Goal: Task Accomplishment & Management: Complete application form

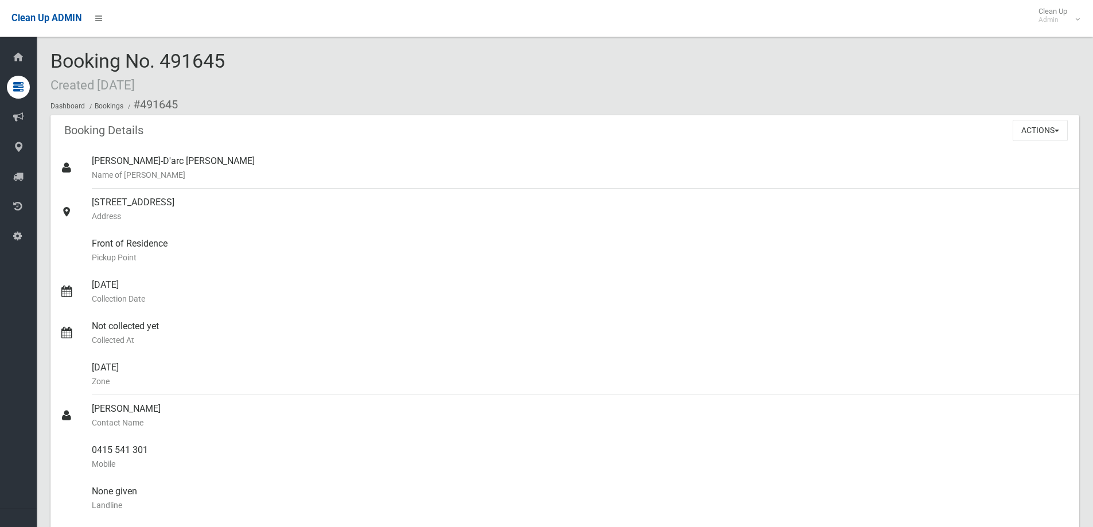
scroll to position [115, 0]
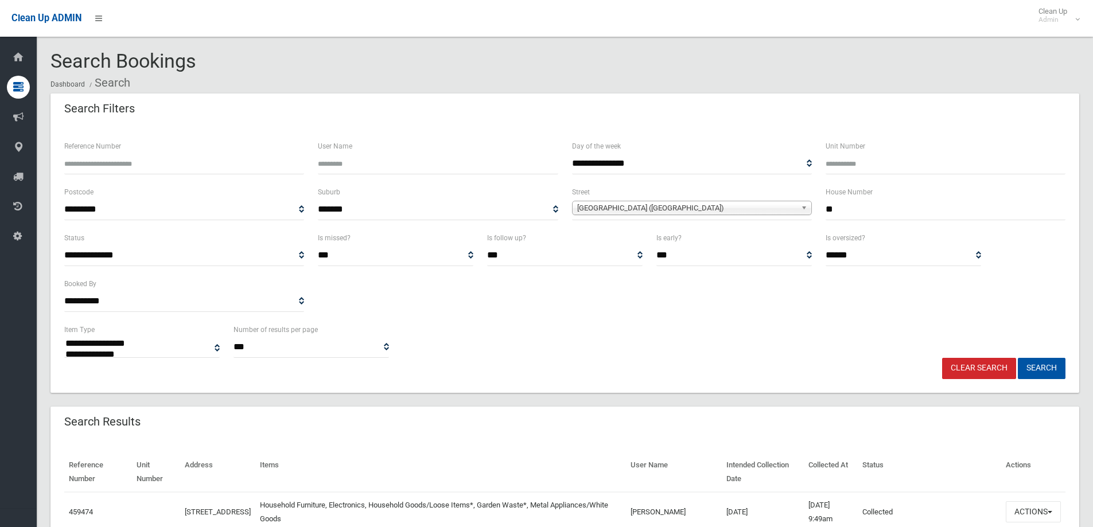
select select
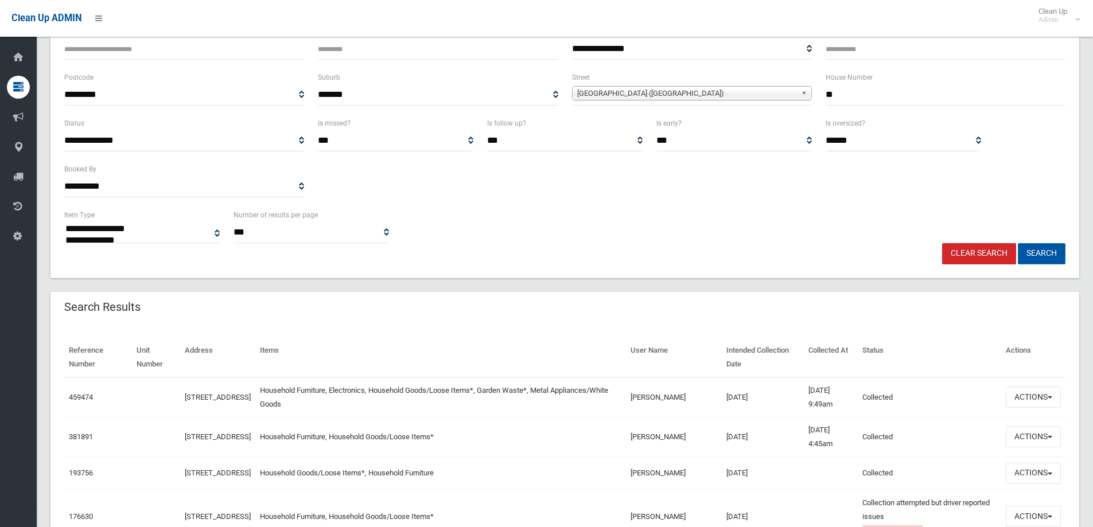
click at [1039, 252] on button "Search" at bounding box center [1042, 253] width 48 height 21
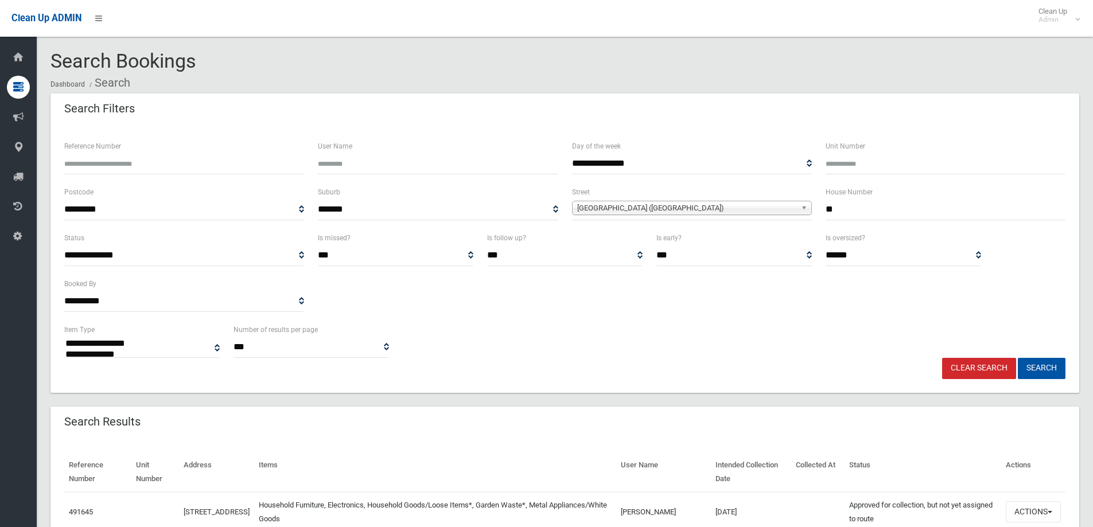
select select
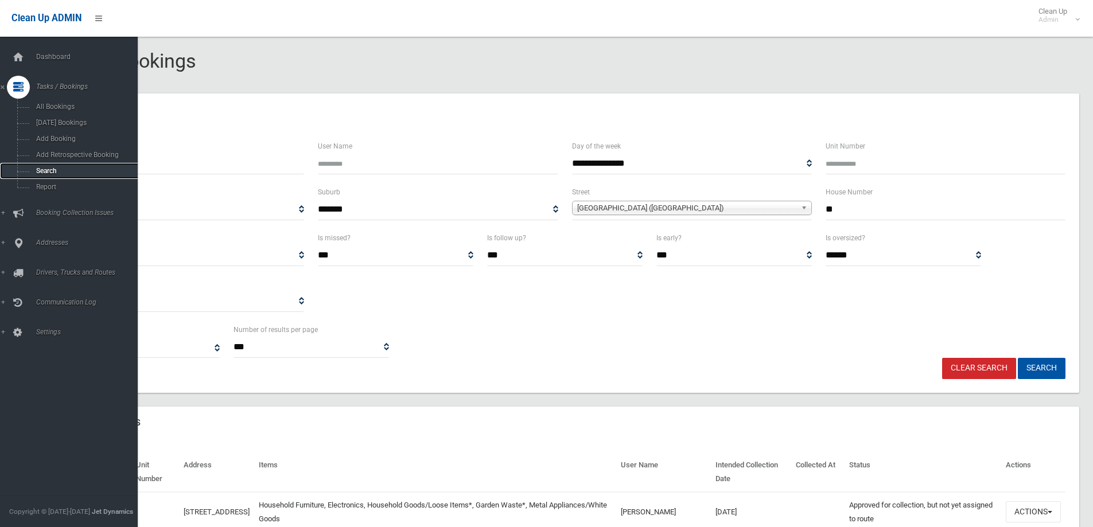
click at [40, 172] on span "Search" at bounding box center [85, 171] width 104 height 8
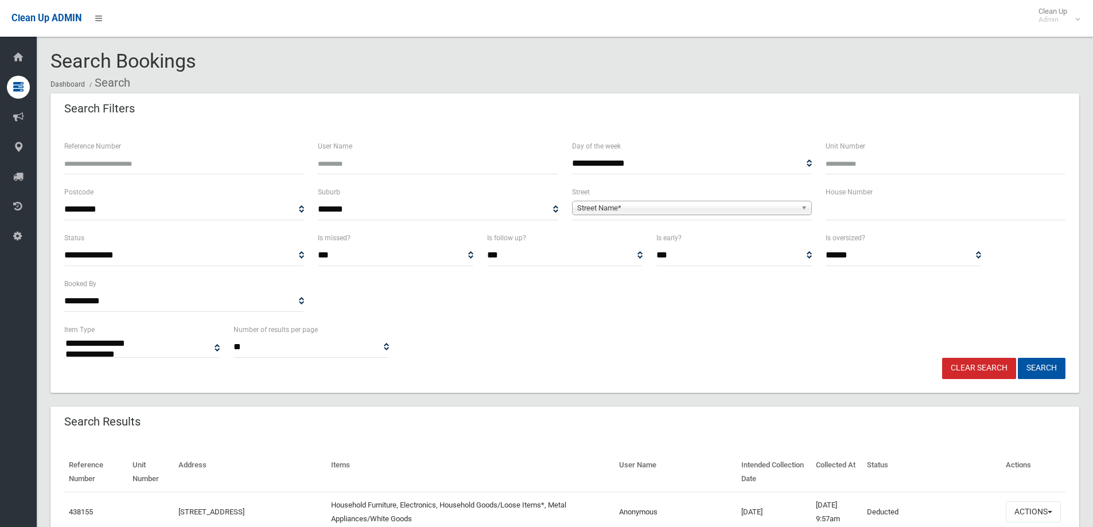
select select
drag, startPoint x: 855, startPoint y: 211, endPoint x: 849, endPoint y: 204, distance: 9.3
click at [851, 207] on input "text" at bounding box center [946, 209] width 240 height 21
type input "*"
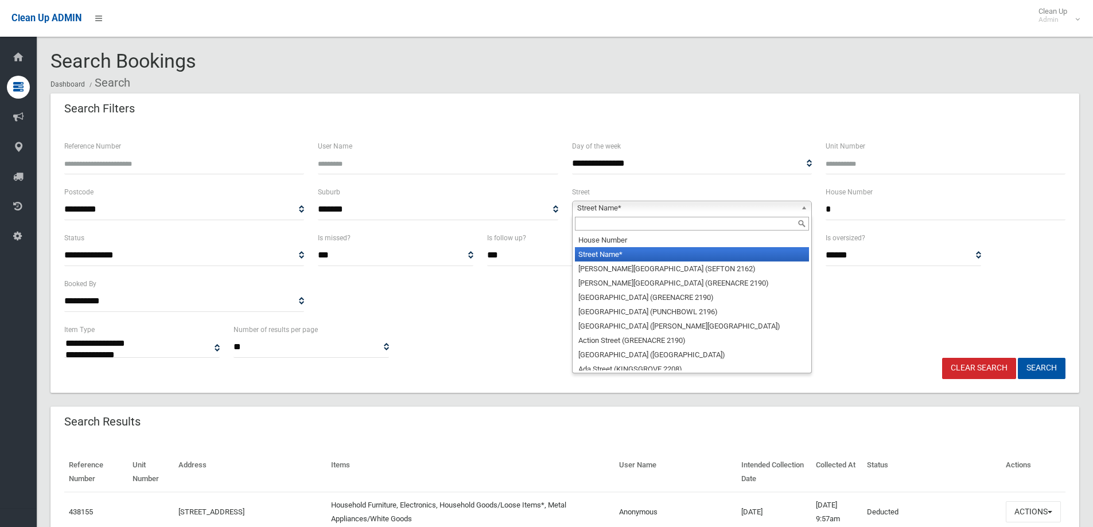
click at [645, 206] on span "Street Name*" at bounding box center [686, 208] width 219 height 14
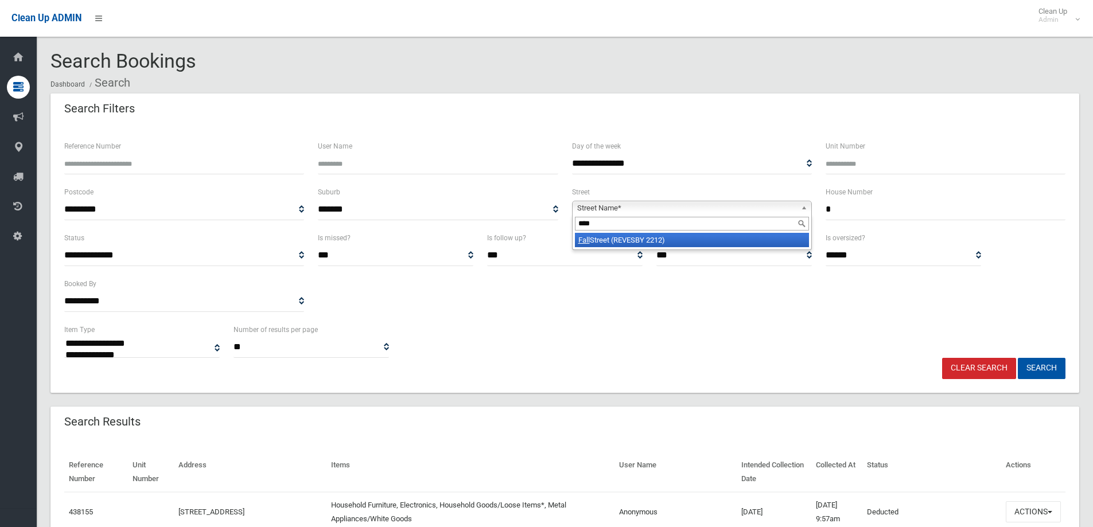
type input "****"
click at [596, 243] on li "Fall Street (REVESBY 2212)" at bounding box center [692, 240] width 234 height 14
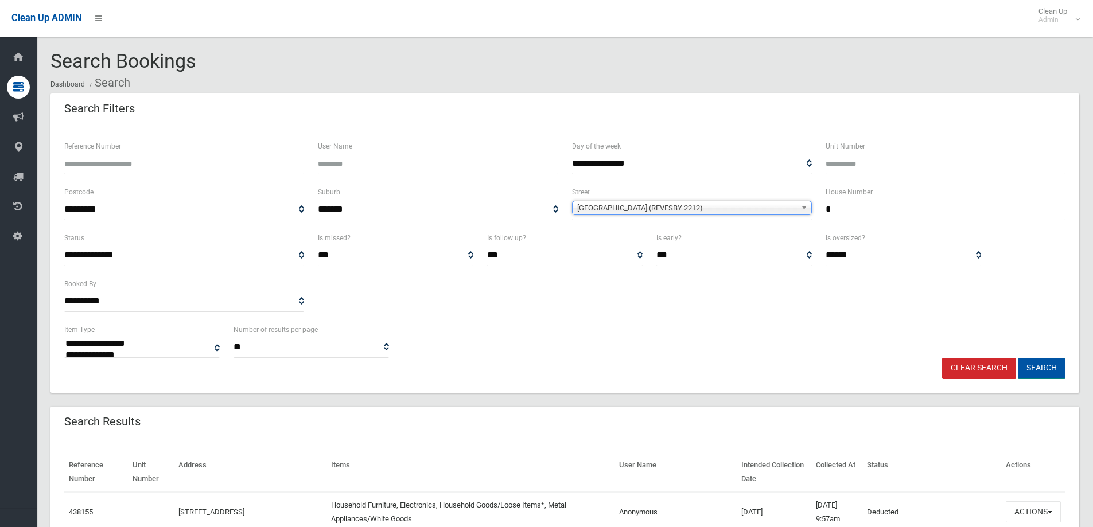
click at [1041, 370] on button "Search" at bounding box center [1042, 368] width 48 height 21
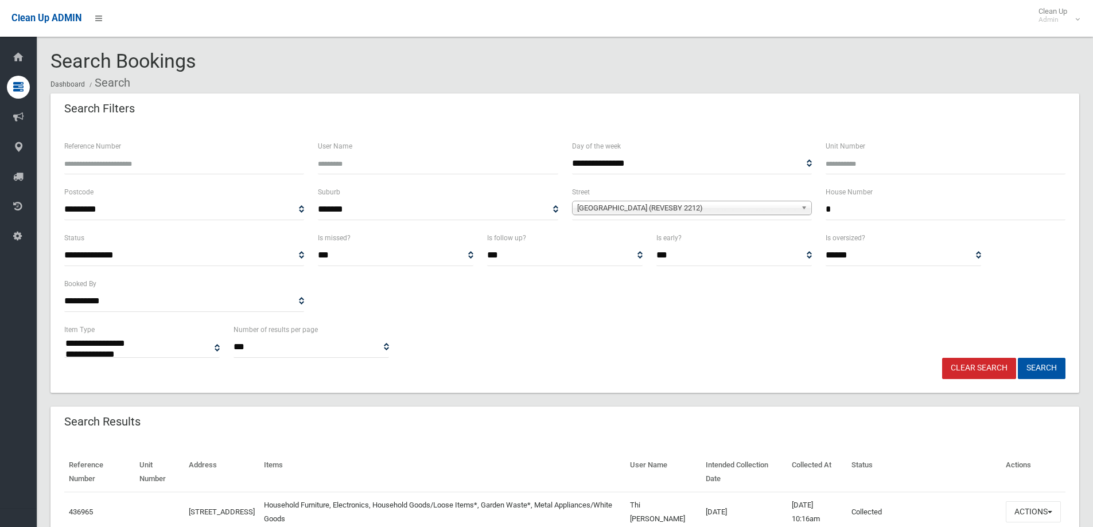
select select
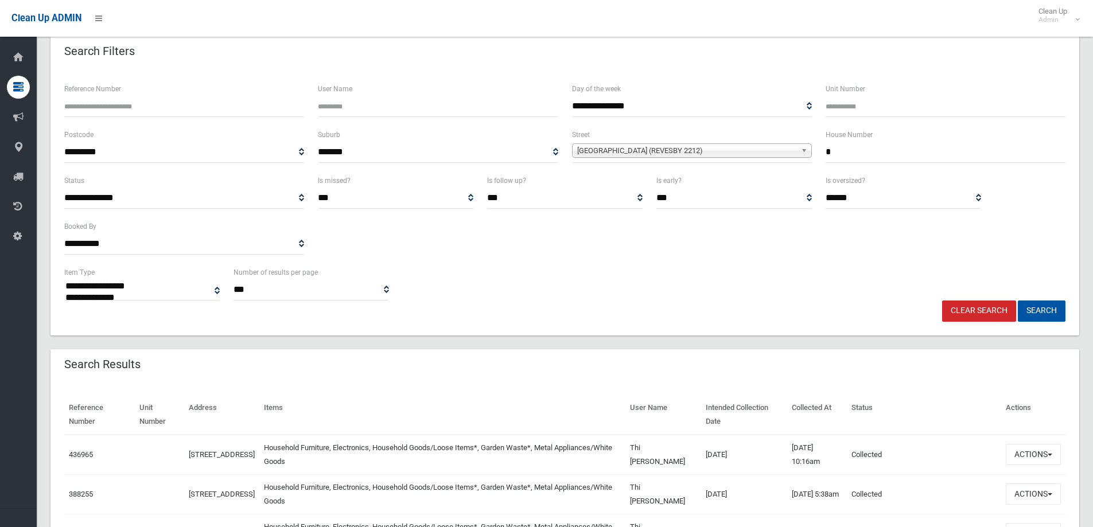
scroll to position [115, 0]
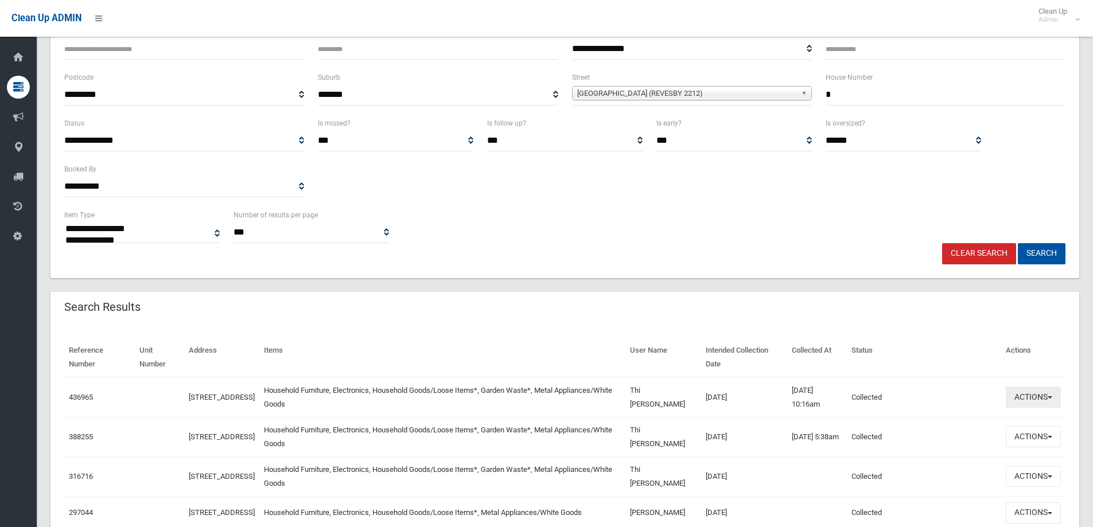
click at [1026, 401] on button "Actions" at bounding box center [1033, 397] width 55 height 21
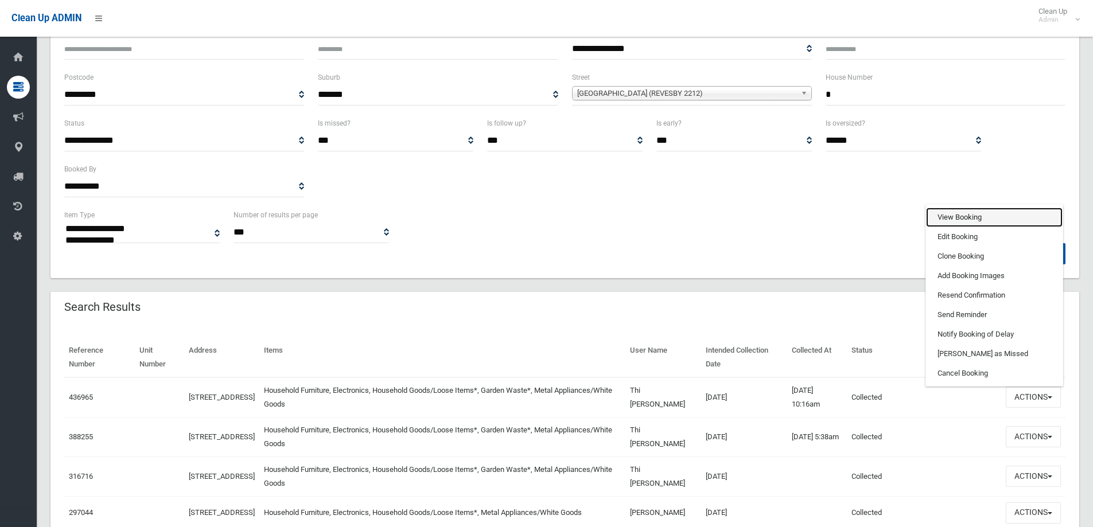
click at [942, 215] on link "View Booking" at bounding box center [994, 218] width 137 height 20
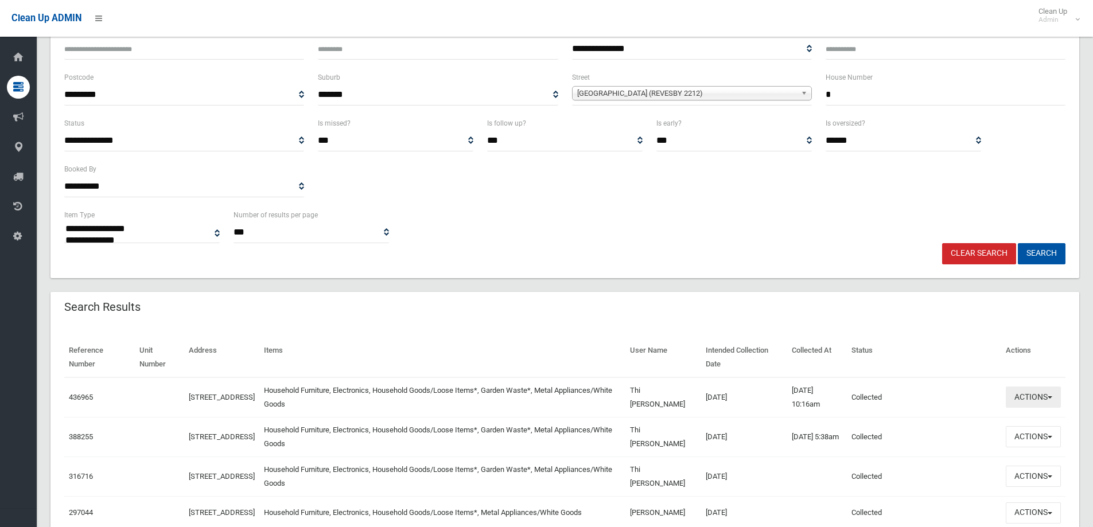
click at [1036, 401] on button "Actions" at bounding box center [1033, 397] width 55 height 21
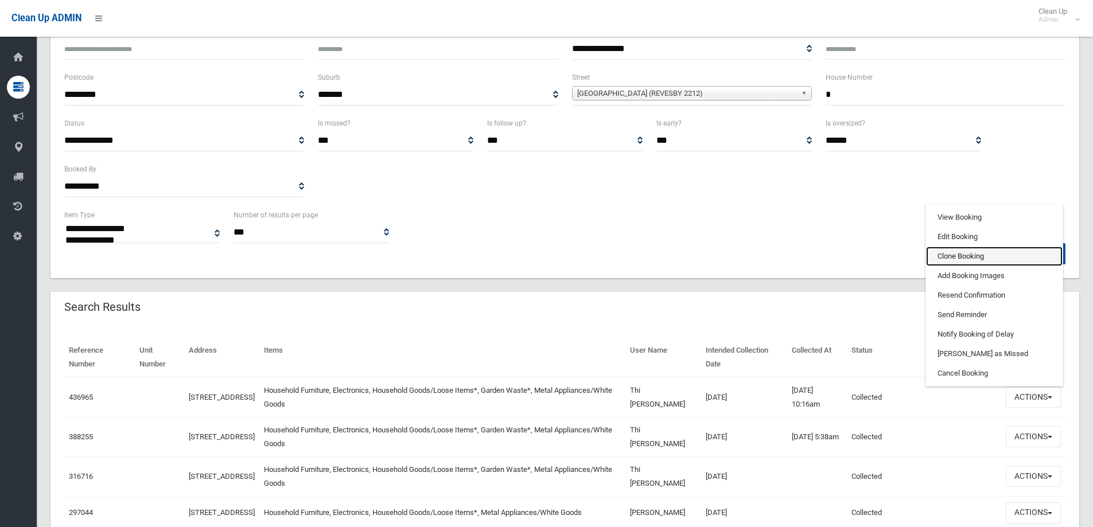
click at [956, 254] on link "Clone Booking" at bounding box center [994, 257] width 137 height 20
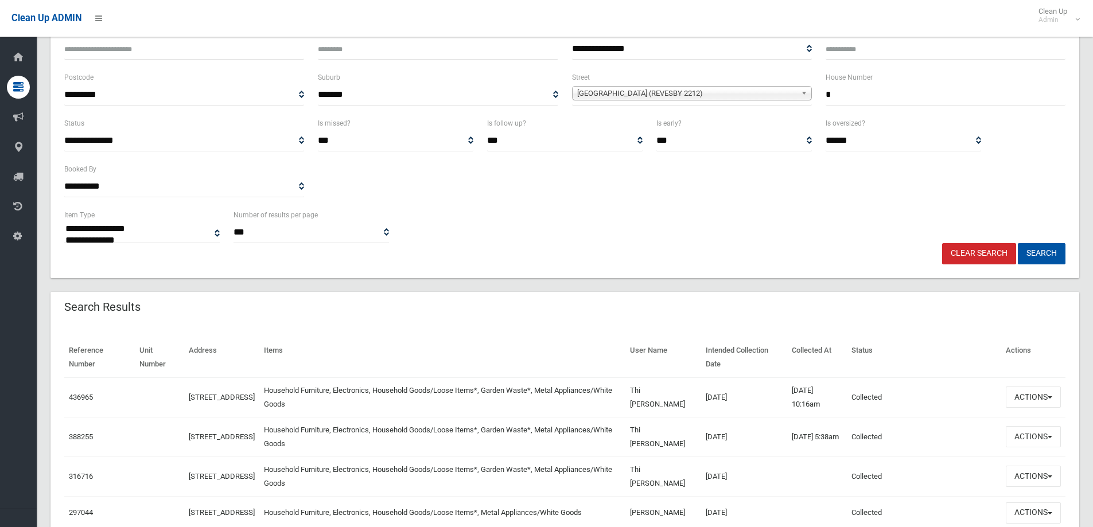
scroll to position [172, 0]
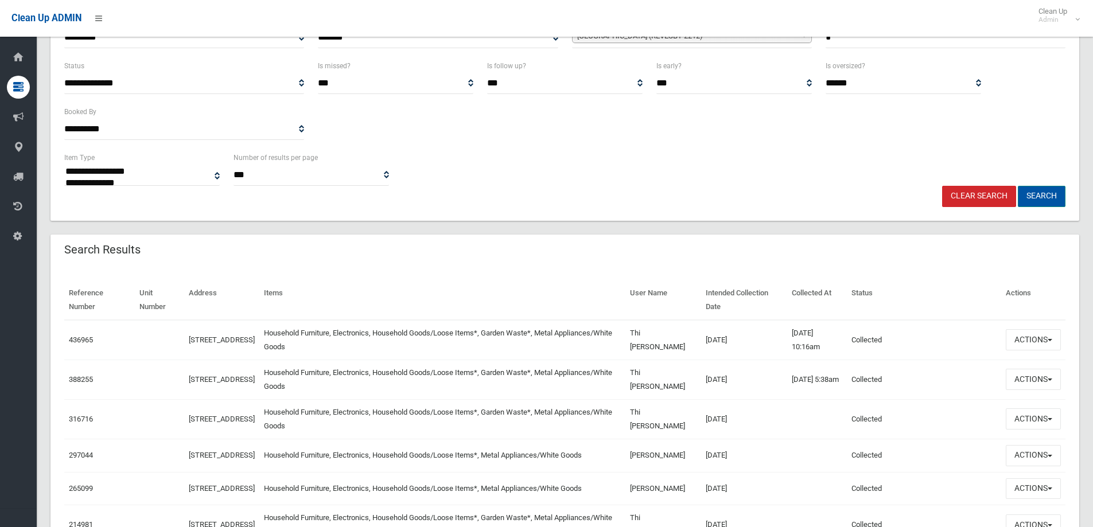
click at [1041, 195] on button "Search" at bounding box center [1042, 196] width 48 height 21
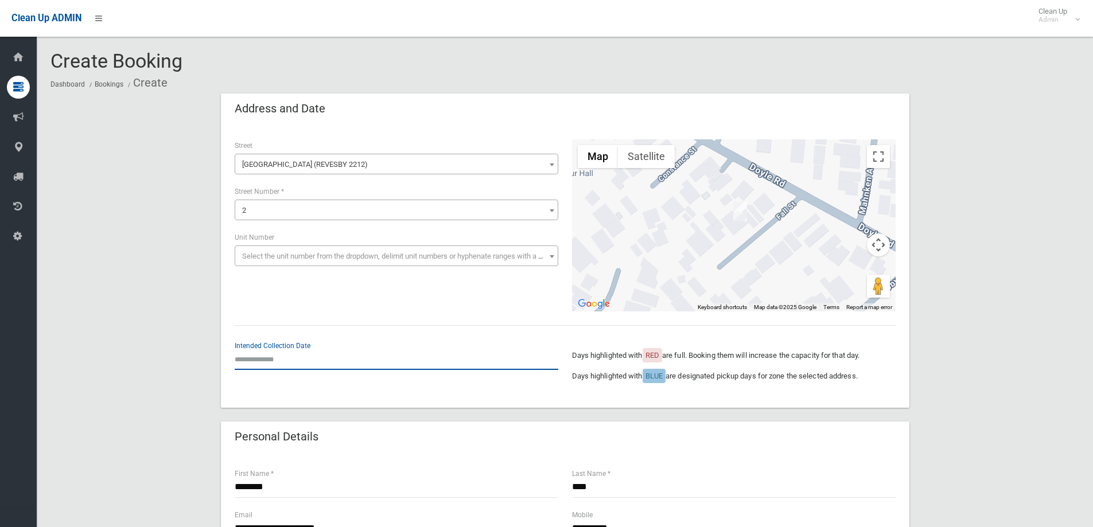
click at [251, 363] on input "text" at bounding box center [397, 359] width 324 height 21
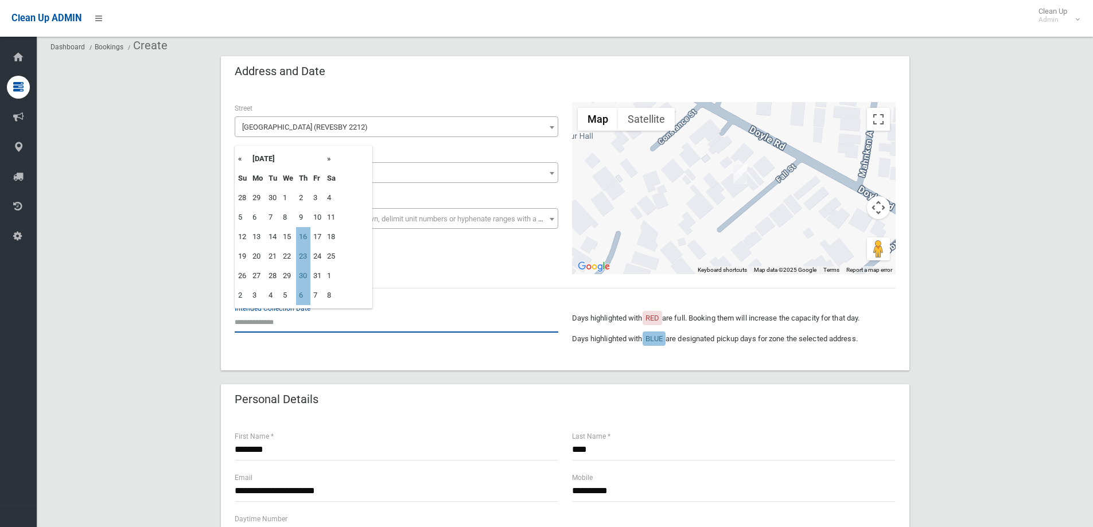
scroll to position [57, 0]
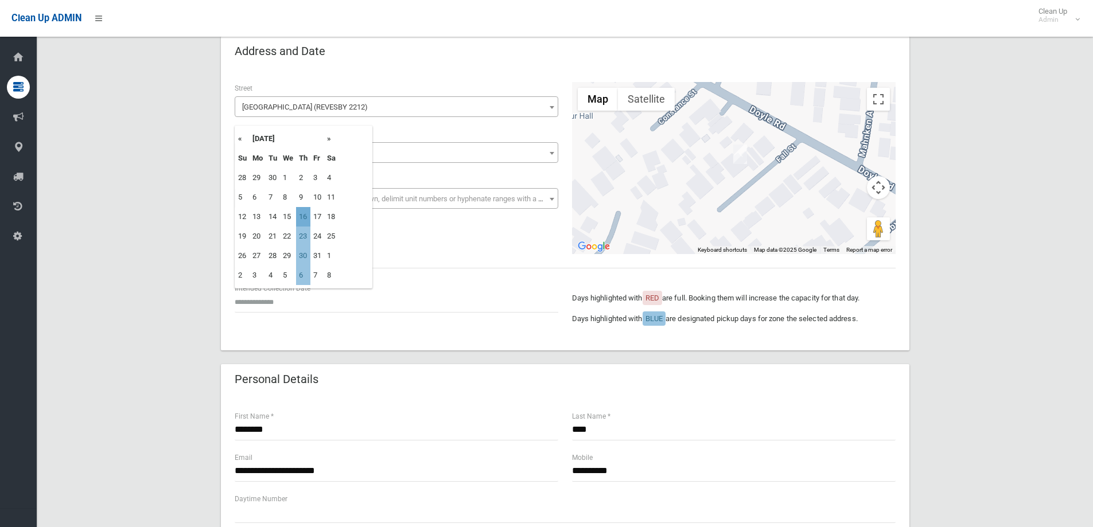
click at [307, 218] on td "16" at bounding box center [303, 217] width 14 height 20
type input "**********"
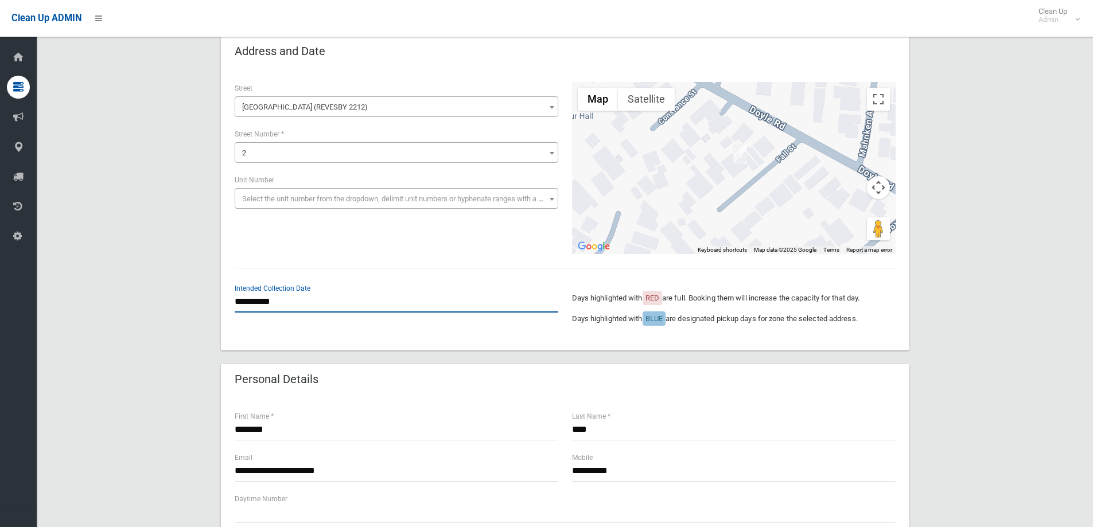
click at [281, 304] on input "**********" at bounding box center [397, 302] width 324 height 21
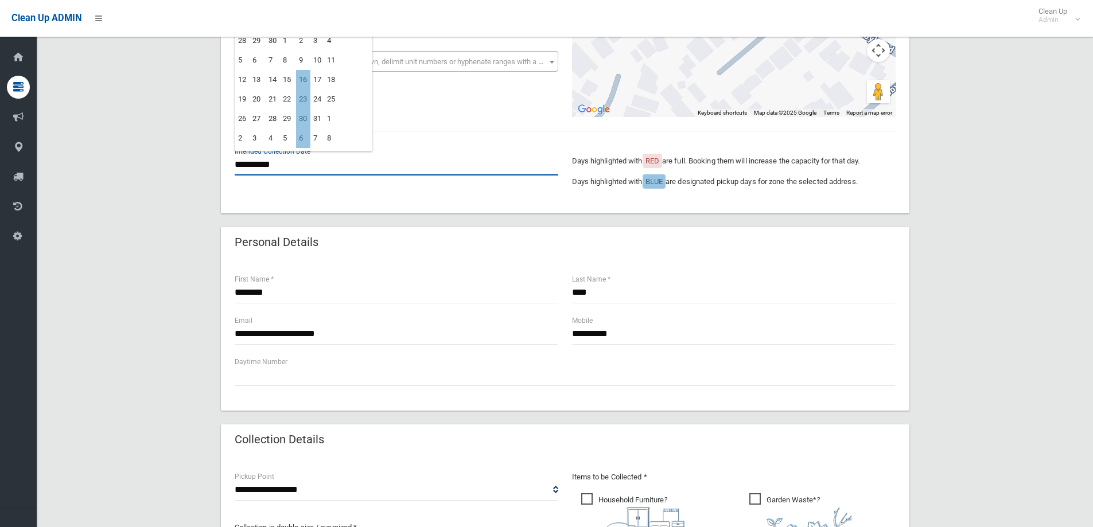
scroll to position [172, 0]
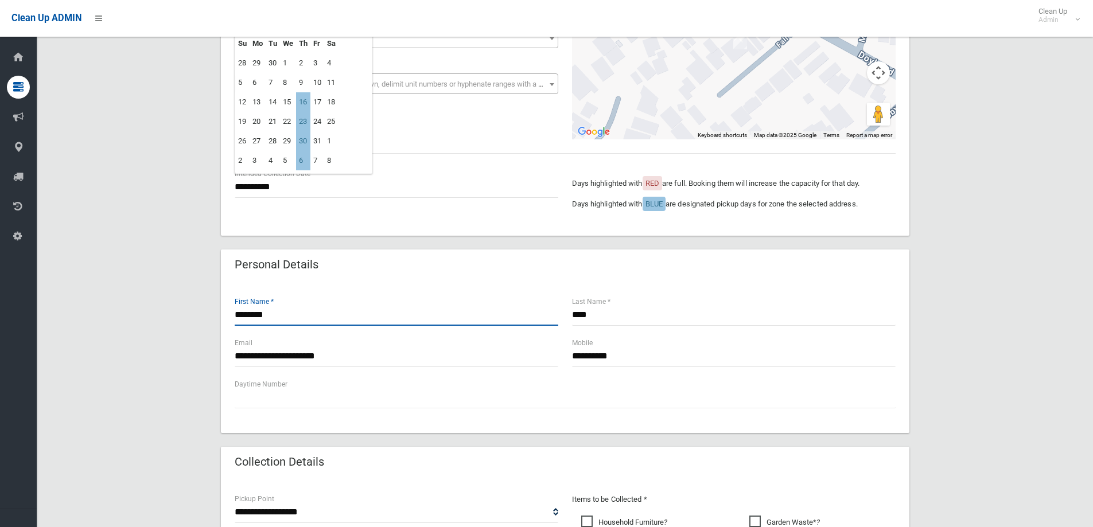
click at [278, 317] on input "********" at bounding box center [397, 315] width 324 height 21
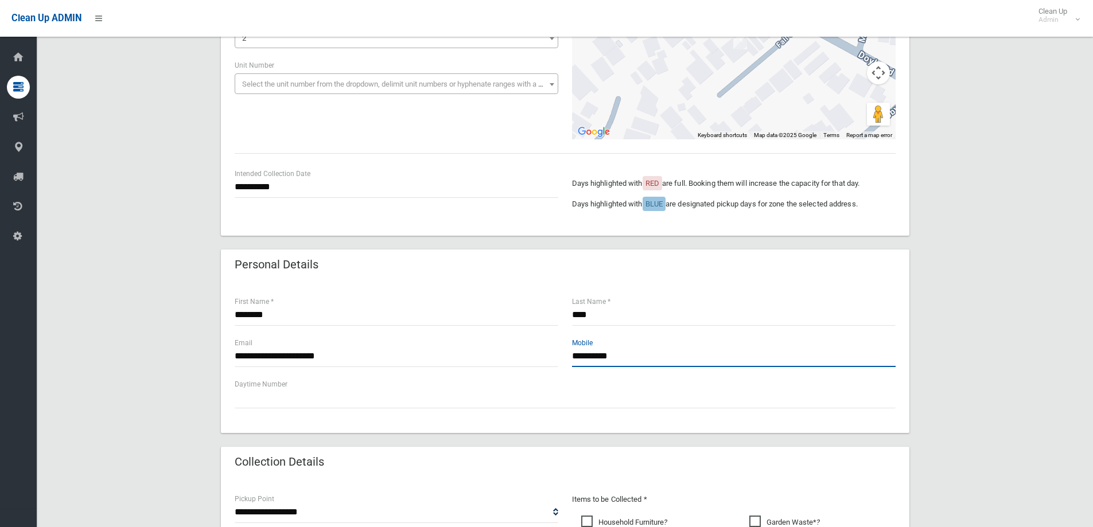
click at [641, 358] on input "**********" at bounding box center [734, 356] width 324 height 21
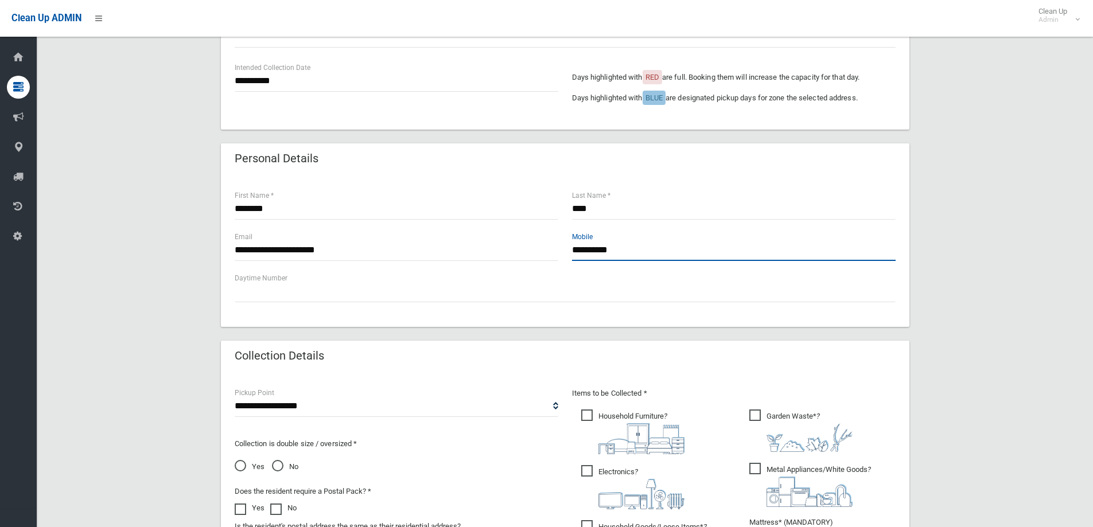
scroll to position [287, 0]
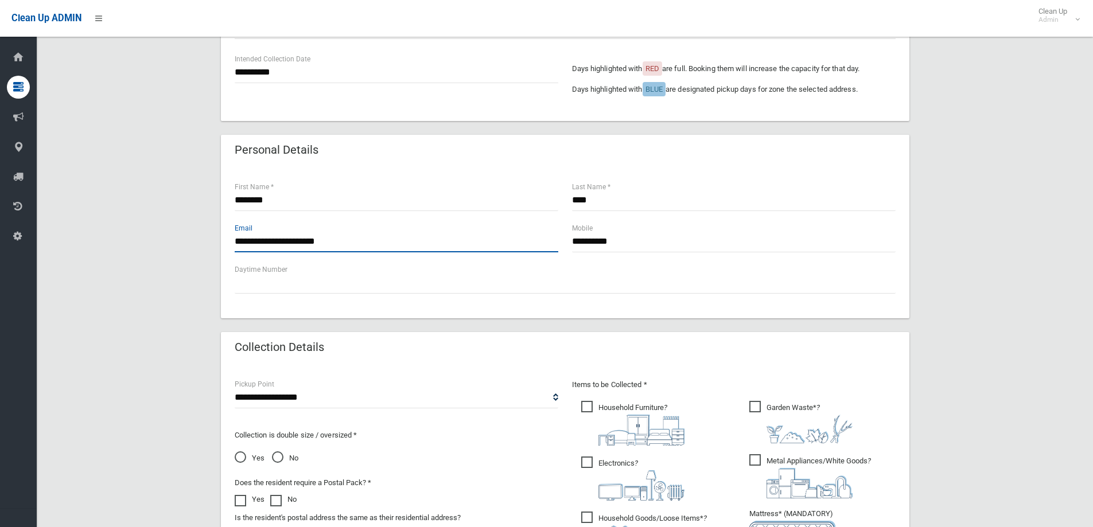
click at [359, 243] on input "**********" at bounding box center [397, 241] width 324 height 21
click at [368, 239] on input "**********" at bounding box center [397, 241] width 324 height 21
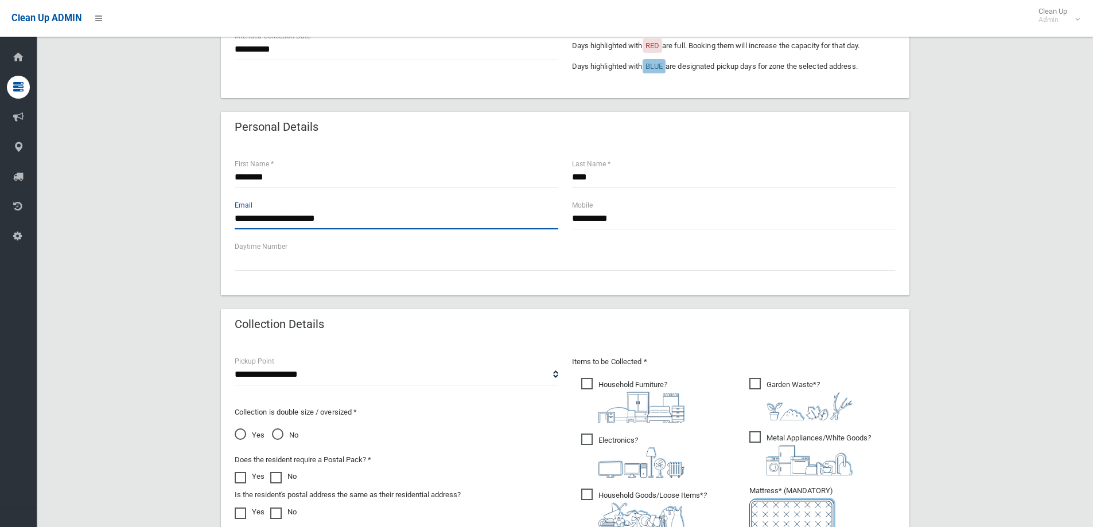
scroll to position [517, 0]
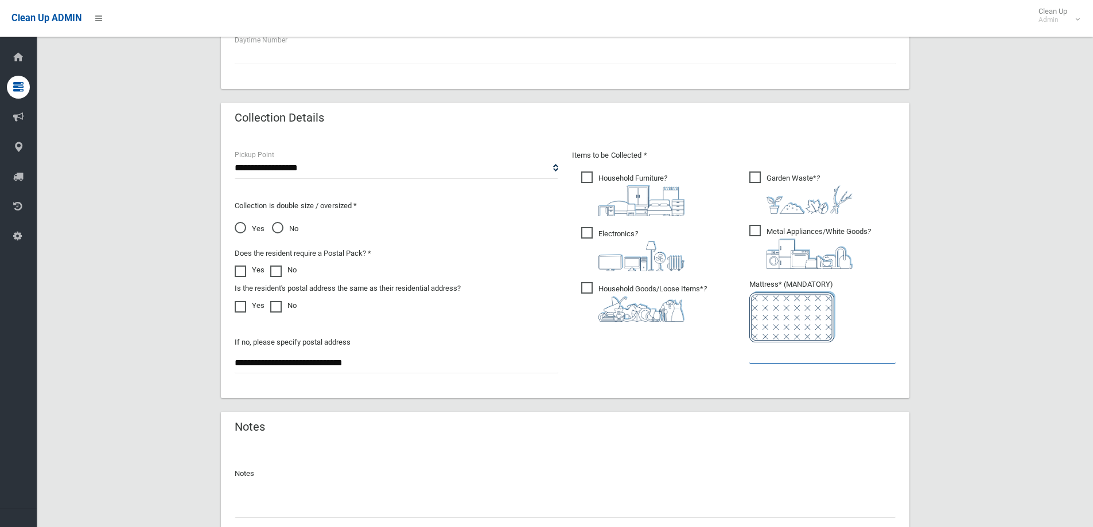
click at [794, 355] on input "text" at bounding box center [823, 353] width 146 height 21
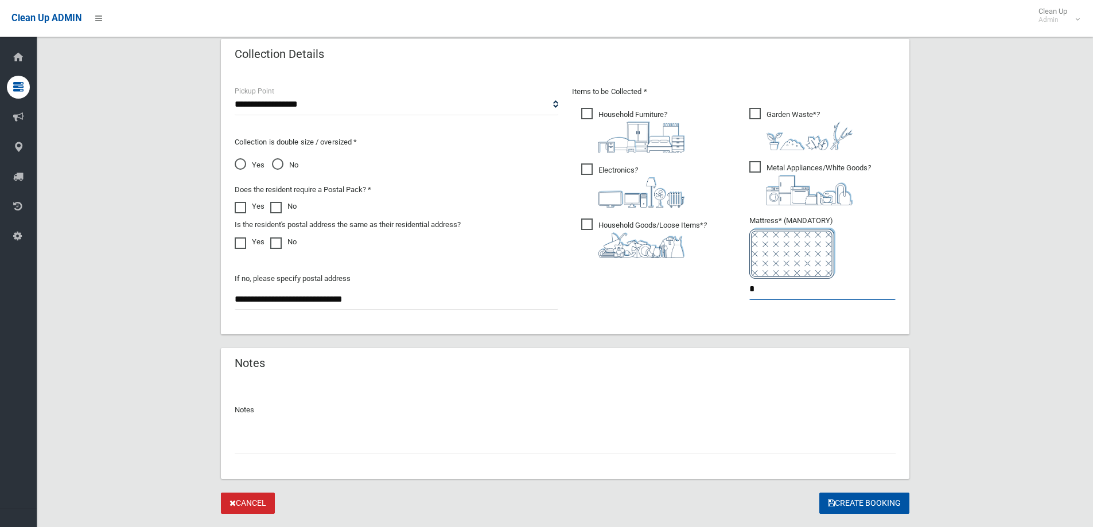
scroll to position [608, 0]
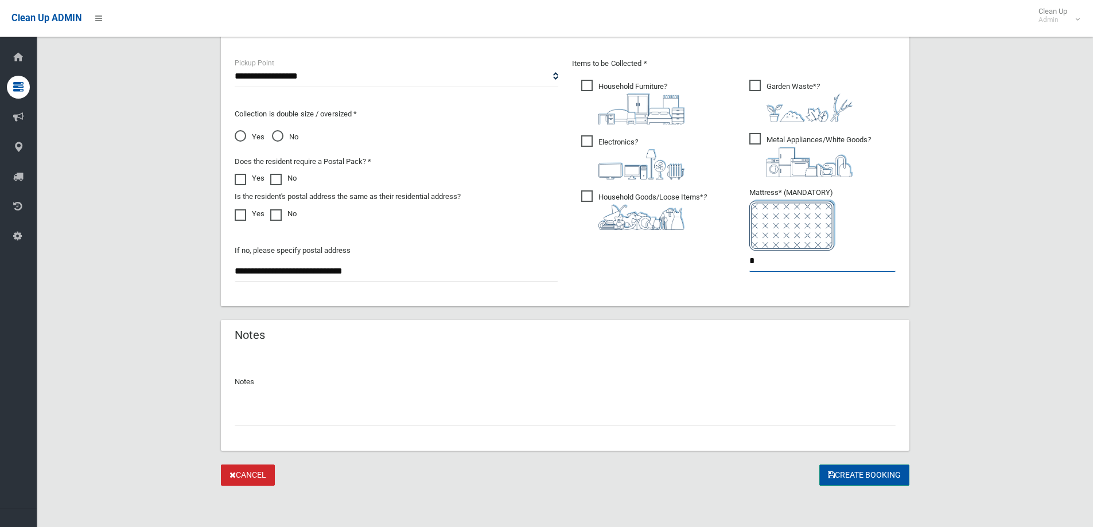
type input "*"
click at [873, 475] on button "Create Booking" at bounding box center [865, 475] width 90 height 21
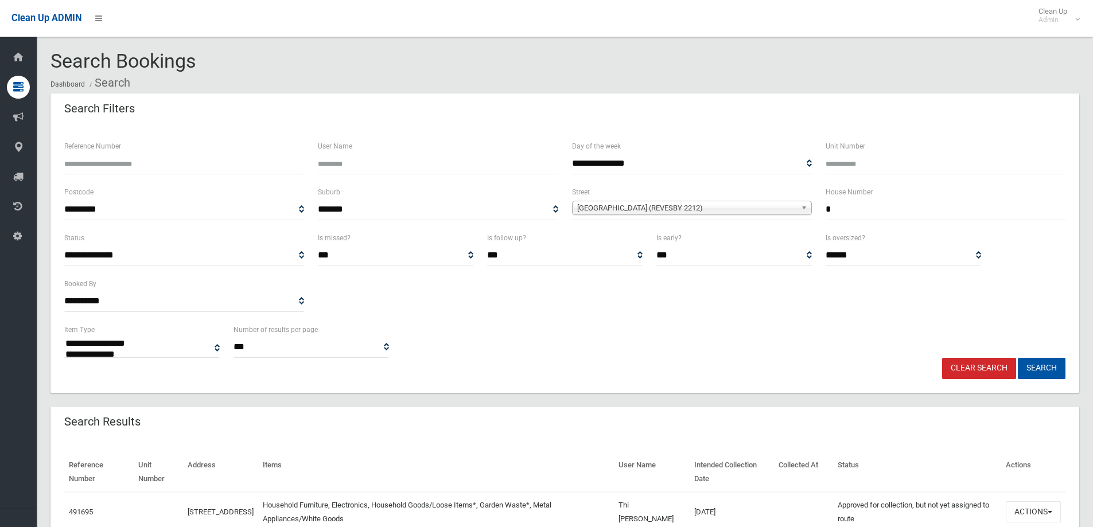
select select
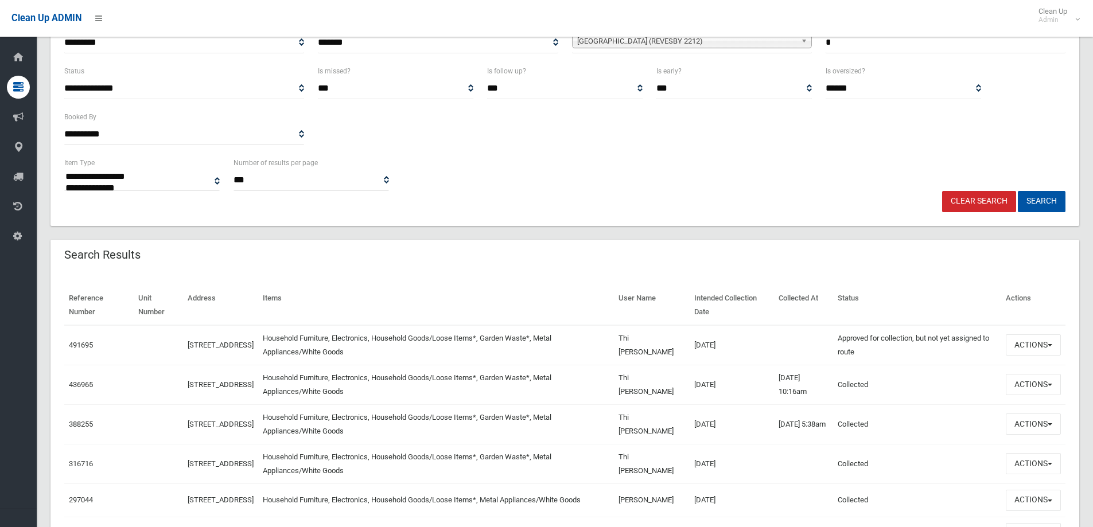
scroll to position [172, 0]
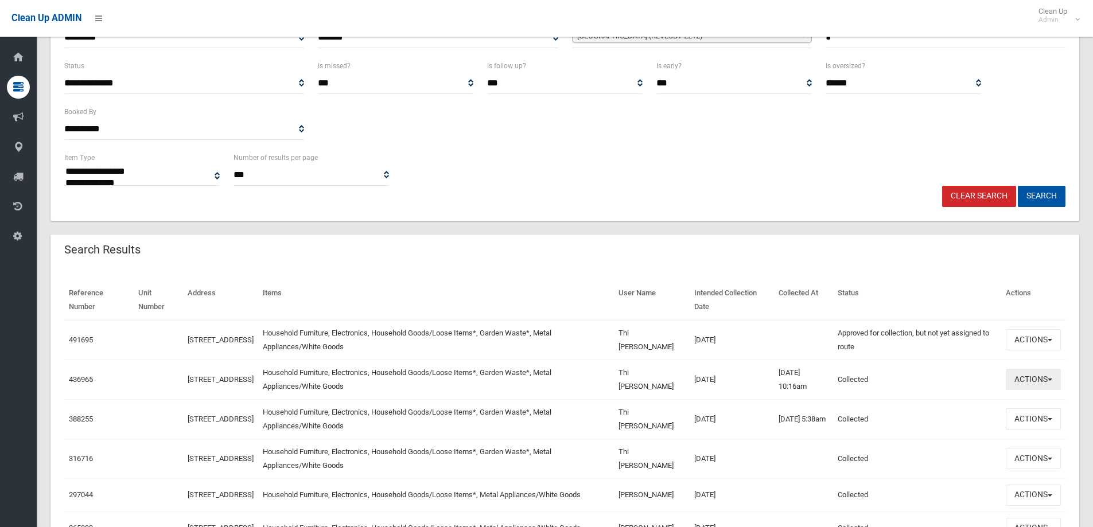
click at [1033, 379] on button "Actions" at bounding box center [1033, 379] width 55 height 21
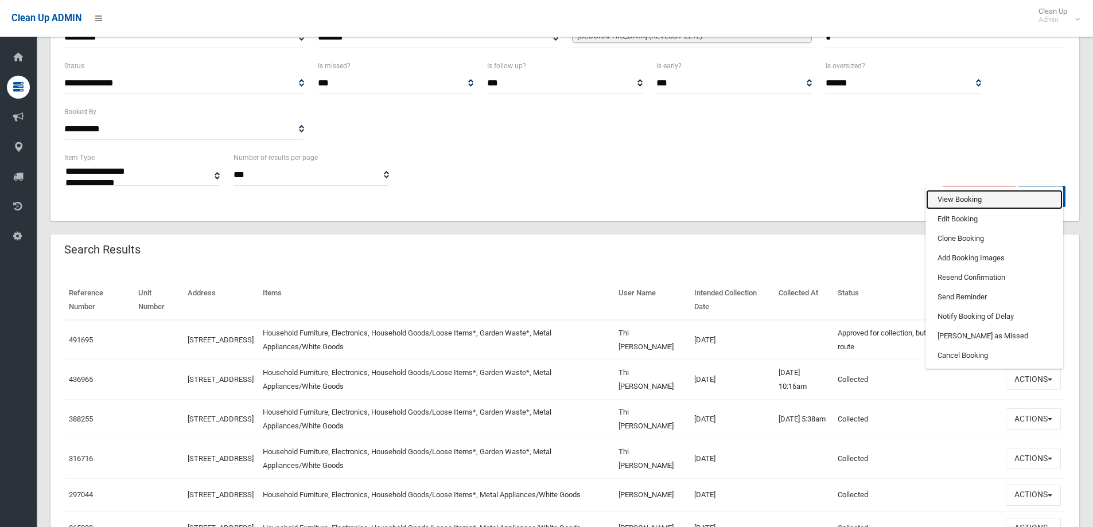
click at [948, 200] on link "View Booking" at bounding box center [994, 200] width 137 height 20
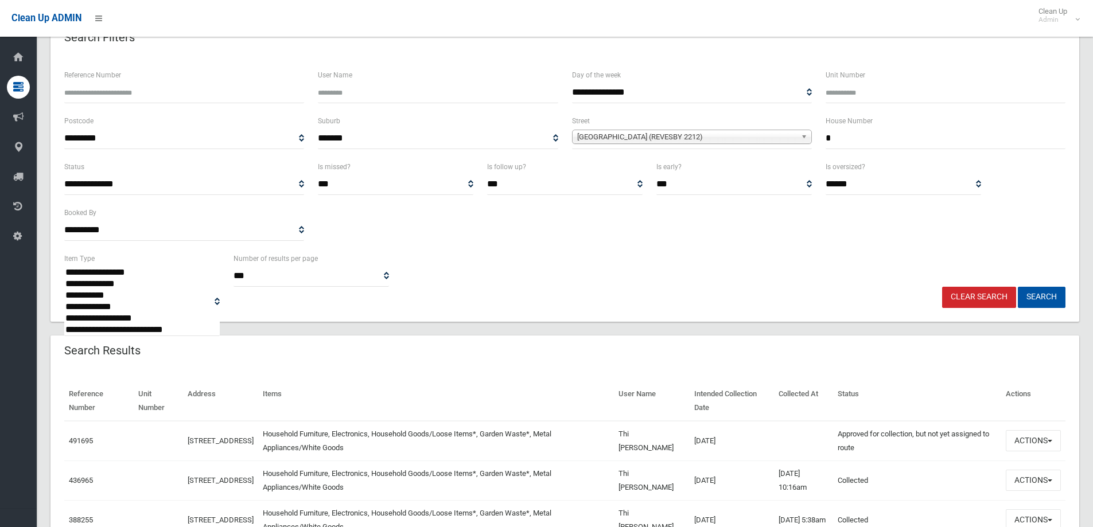
scroll to position [0, 0]
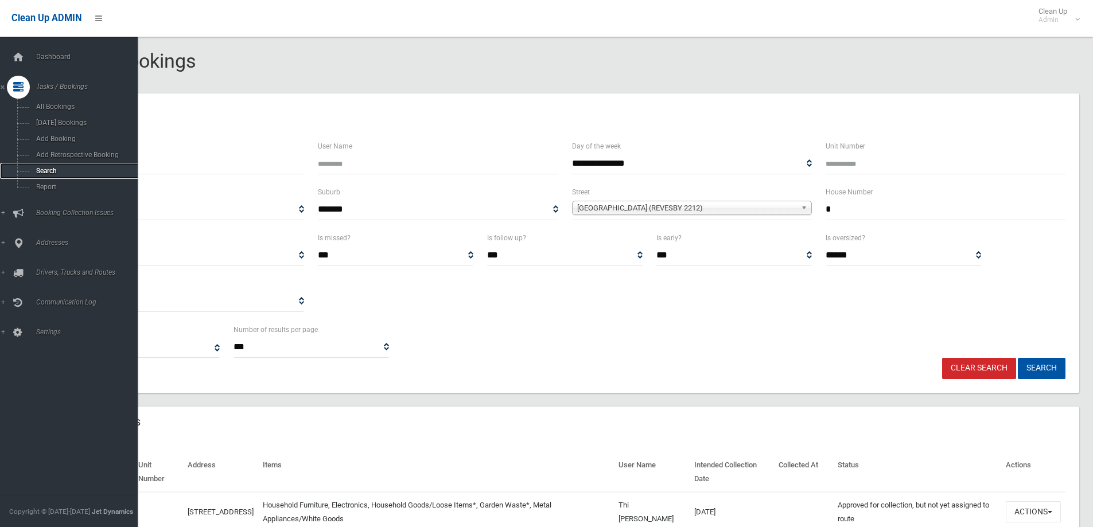
click at [42, 172] on span "Search" at bounding box center [85, 171] width 104 height 8
click at [44, 172] on span "Search" at bounding box center [85, 171] width 104 height 8
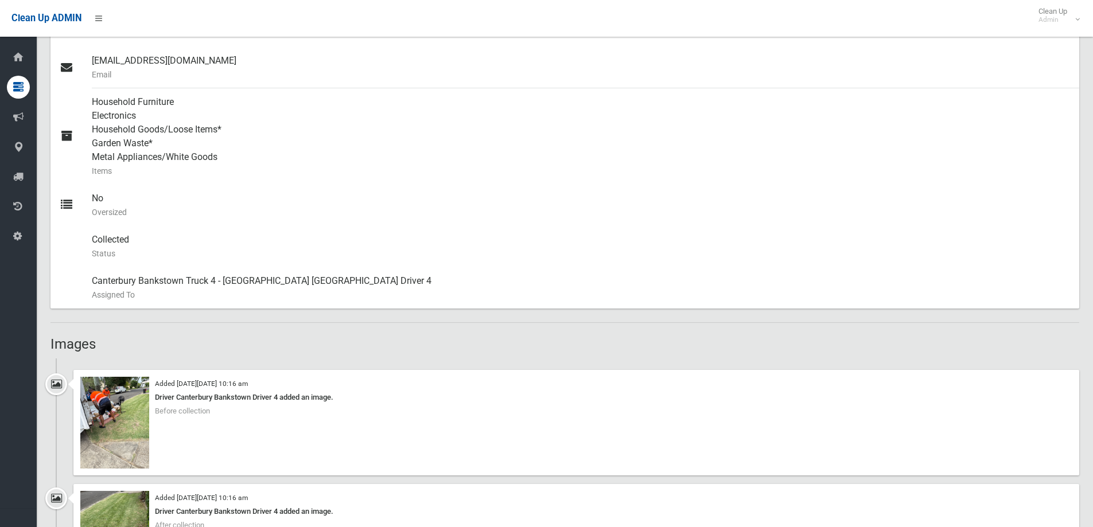
scroll to position [574, 0]
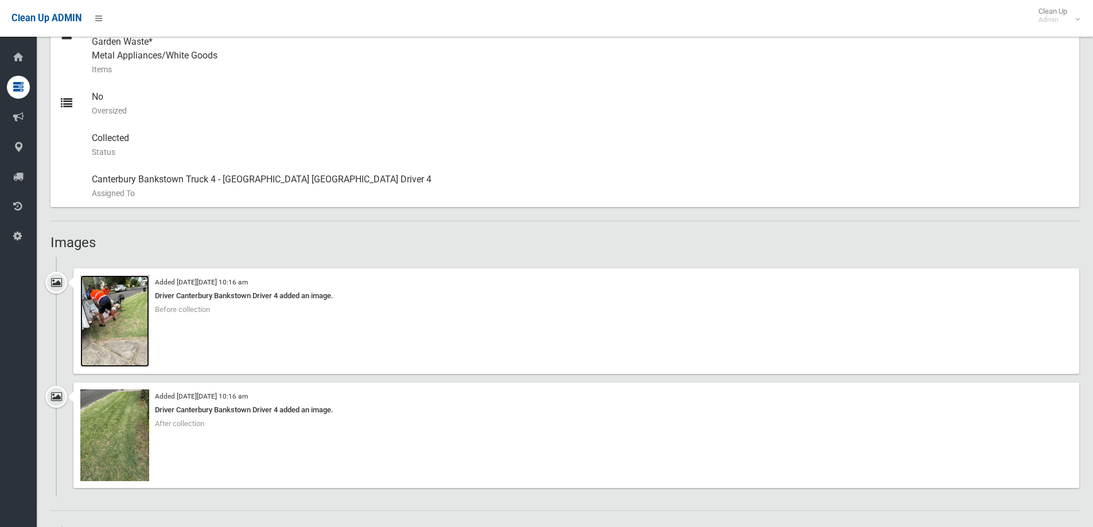
click at [103, 318] on img at bounding box center [114, 322] width 69 height 92
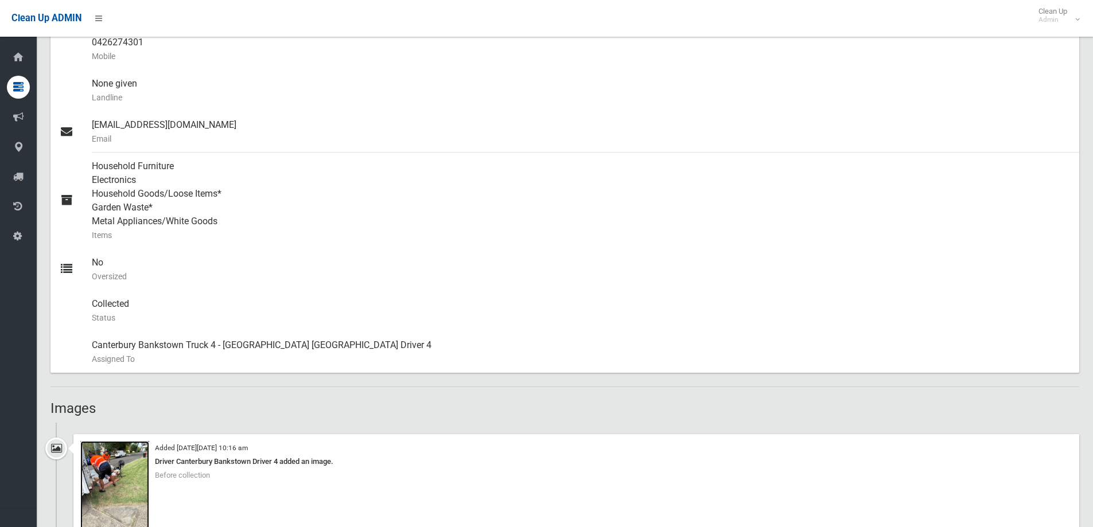
scroll to position [402, 0]
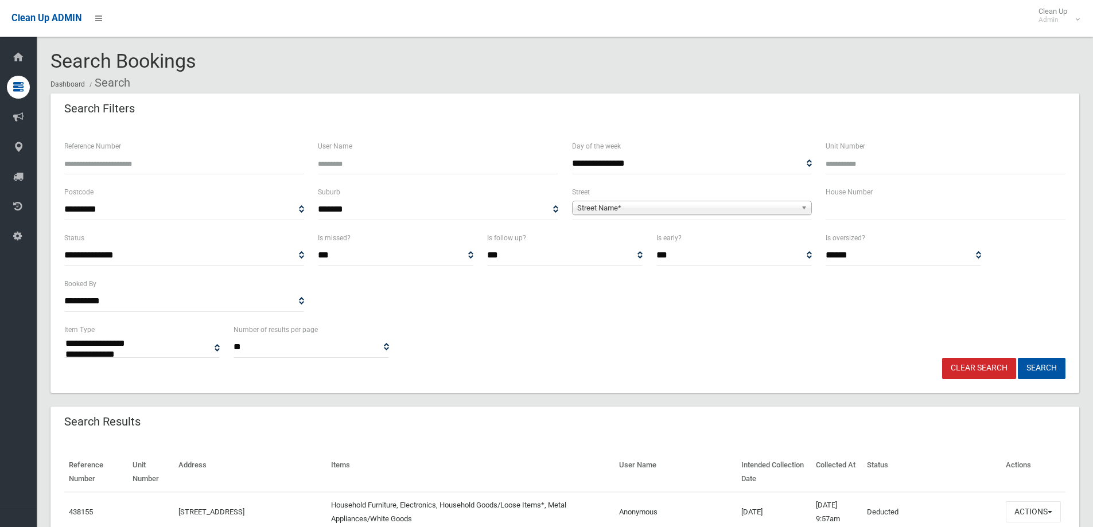
select select
click at [841, 212] on input "text" at bounding box center [946, 209] width 240 height 21
type input "*"
click at [608, 207] on span "Street Name*" at bounding box center [686, 208] width 219 height 14
type input "********"
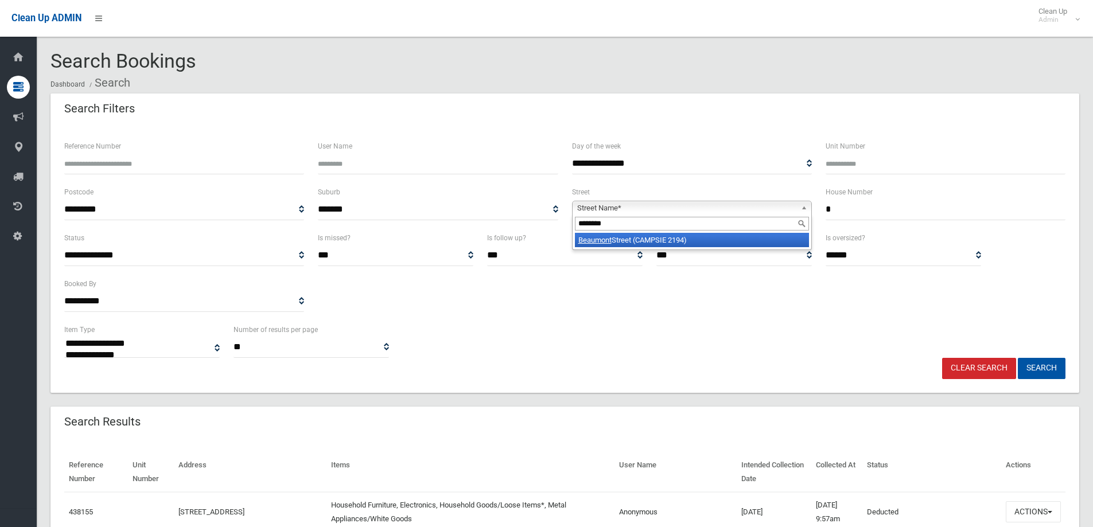
click at [646, 238] on li "Beaumont Street (CAMPSIE 2194)" at bounding box center [692, 240] width 234 height 14
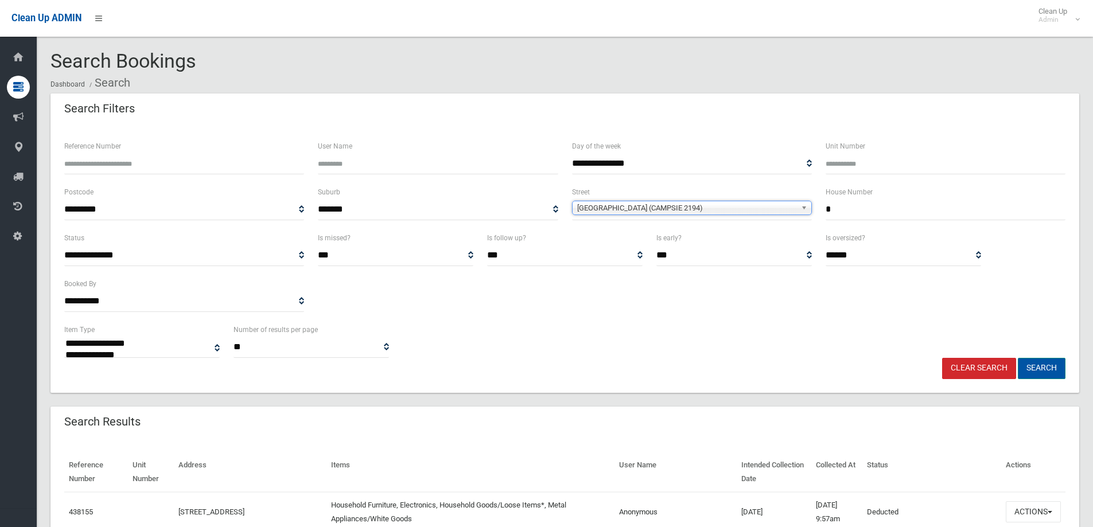
click at [1039, 370] on button "Search" at bounding box center [1042, 368] width 48 height 21
click at [1035, 368] on button "Search" at bounding box center [1042, 368] width 48 height 21
click at [1030, 364] on button "Search" at bounding box center [1042, 368] width 48 height 21
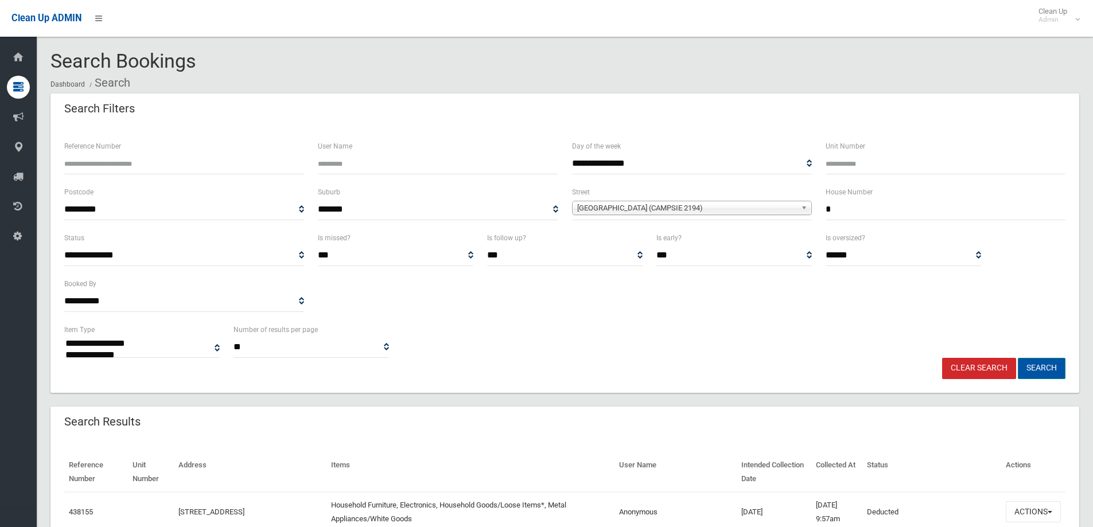
click at [1039, 368] on button "Search" at bounding box center [1042, 368] width 48 height 21
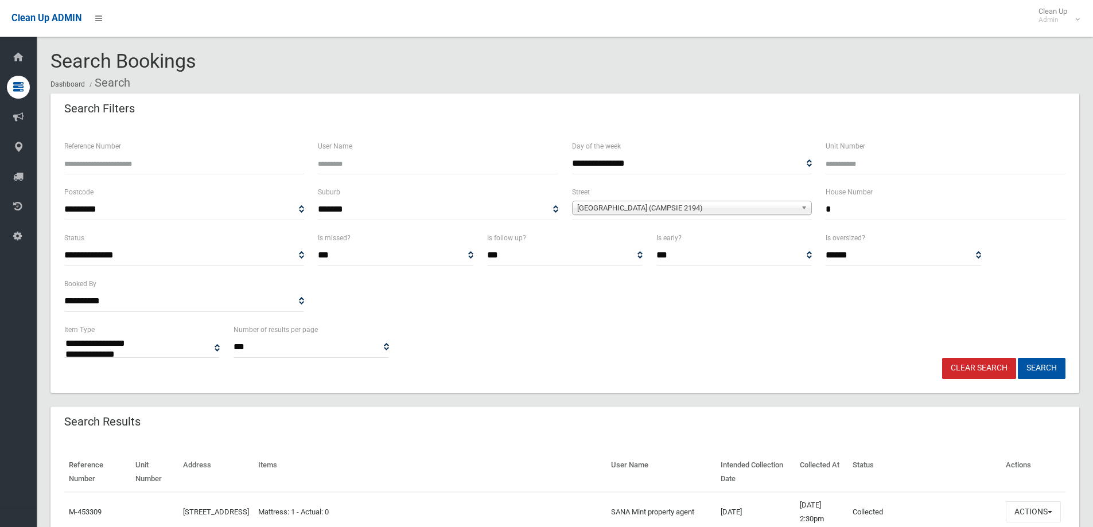
select select
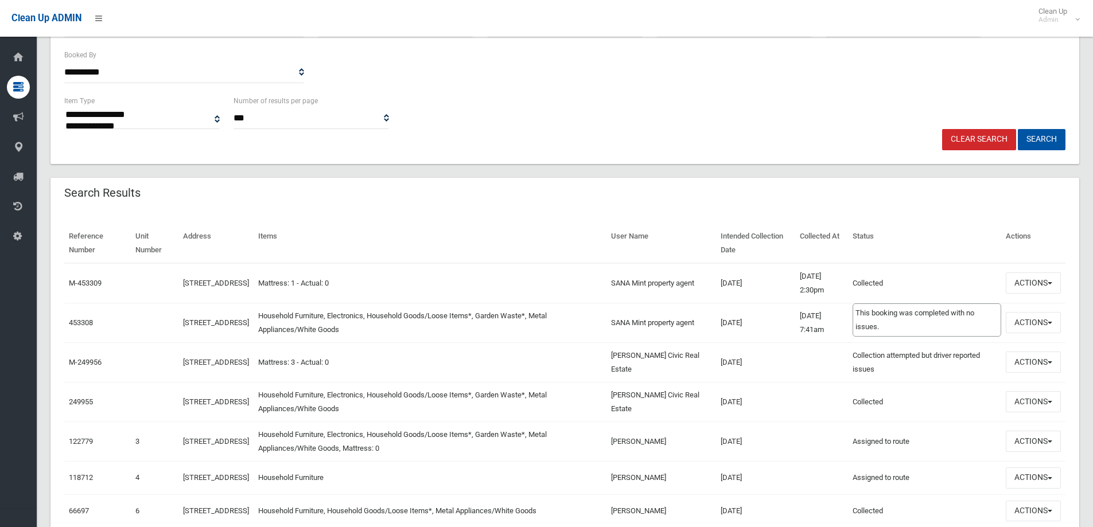
scroll to position [230, 0]
click at [1030, 323] on button "Actions" at bounding box center [1033, 322] width 55 height 21
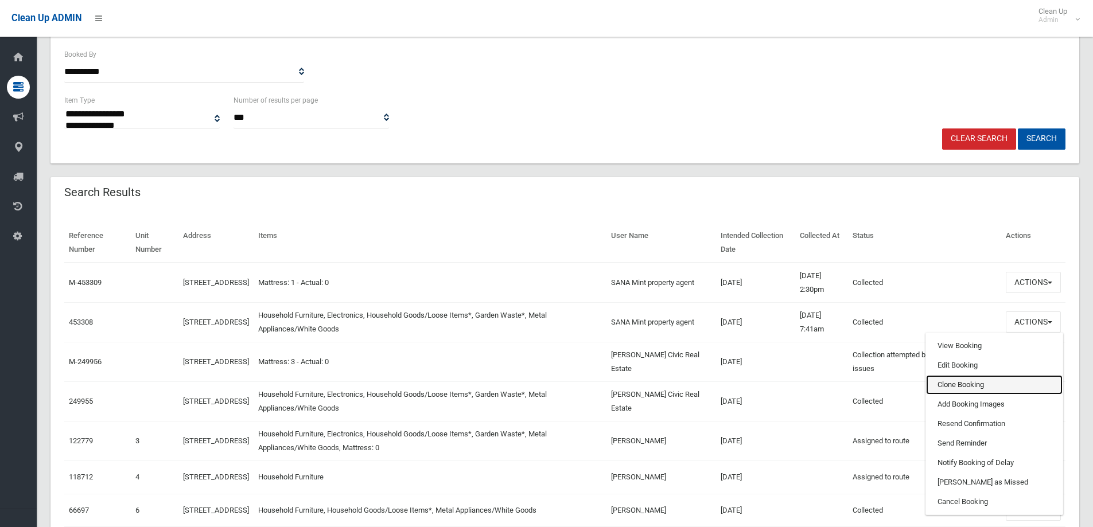
click at [949, 385] on link "Clone Booking" at bounding box center [994, 385] width 137 height 20
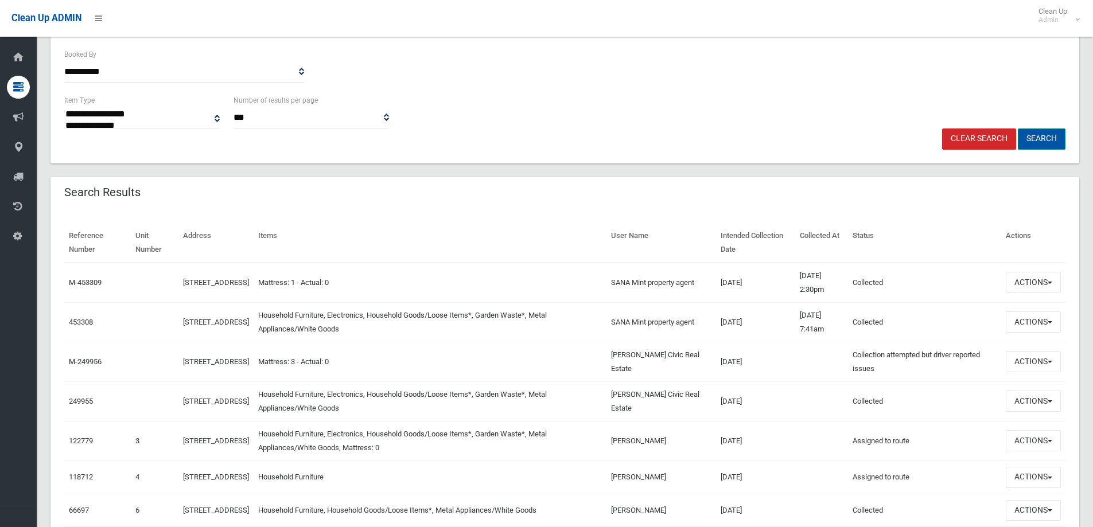
click at [1041, 136] on button "Search" at bounding box center [1042, 139] width 48 height 21
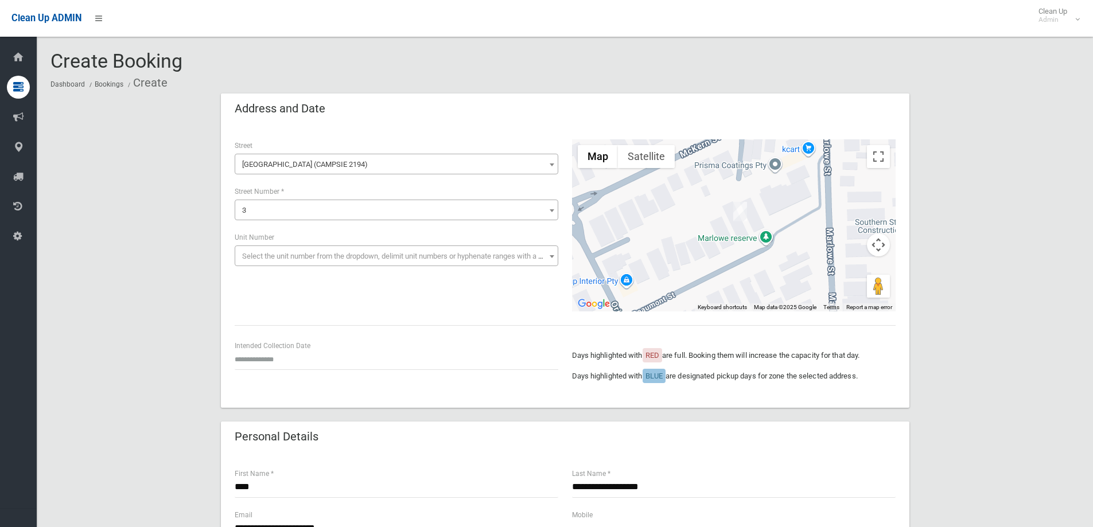
scroll to position [57, 0]
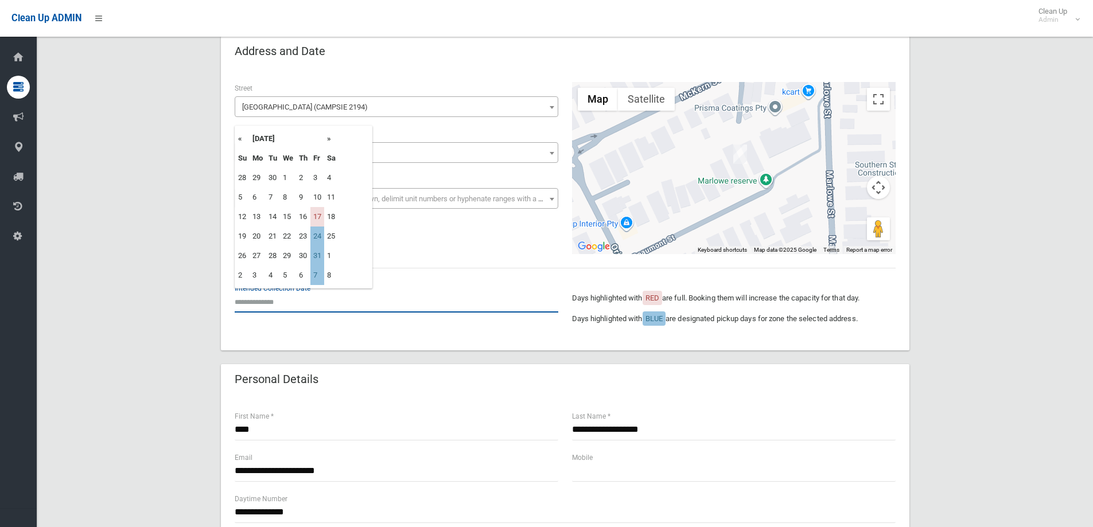
click at [257, 306] on input "text" at bounding box center [397, 302] width 324 height 21
click at [317, 236] on td "24" at bounding box center [318, 237] width 14 height 20
type input "**********"
click at [284, 301] on input "**********" at bounding box center [397, 302] width 324 height 21
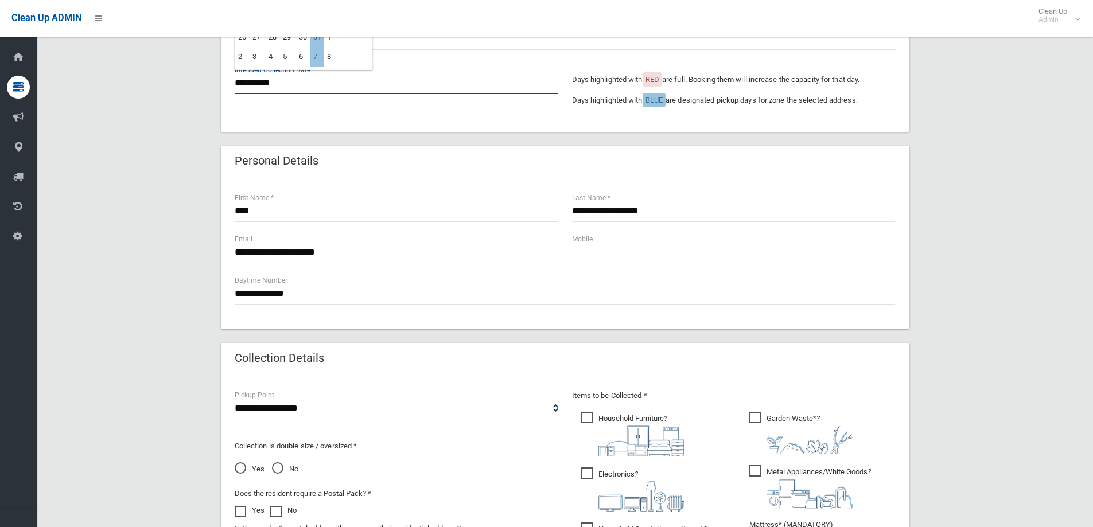
scroll to position [287, 0]
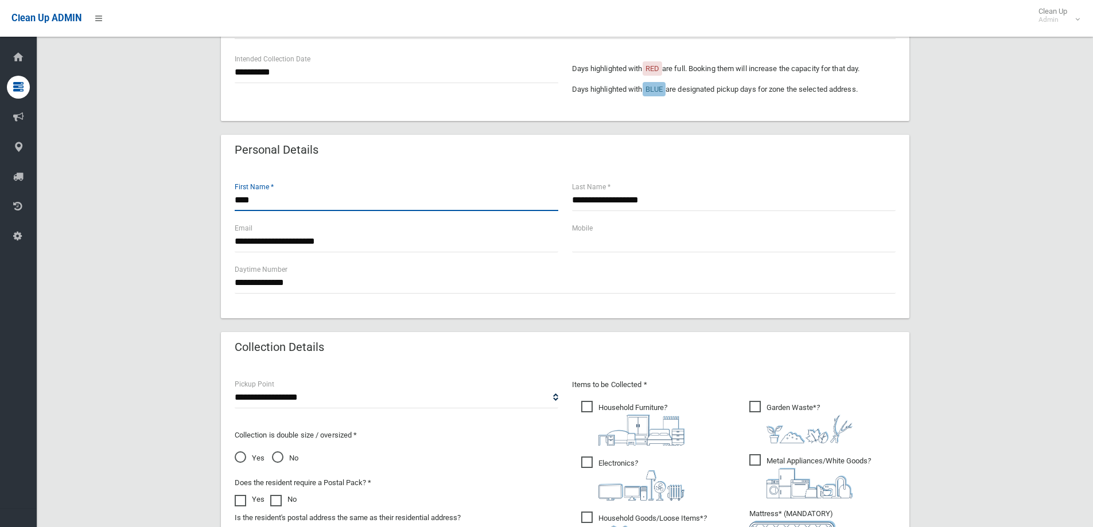
click at [270, 199] on input "****" at bounding box center [397, 200] width 324 height 21
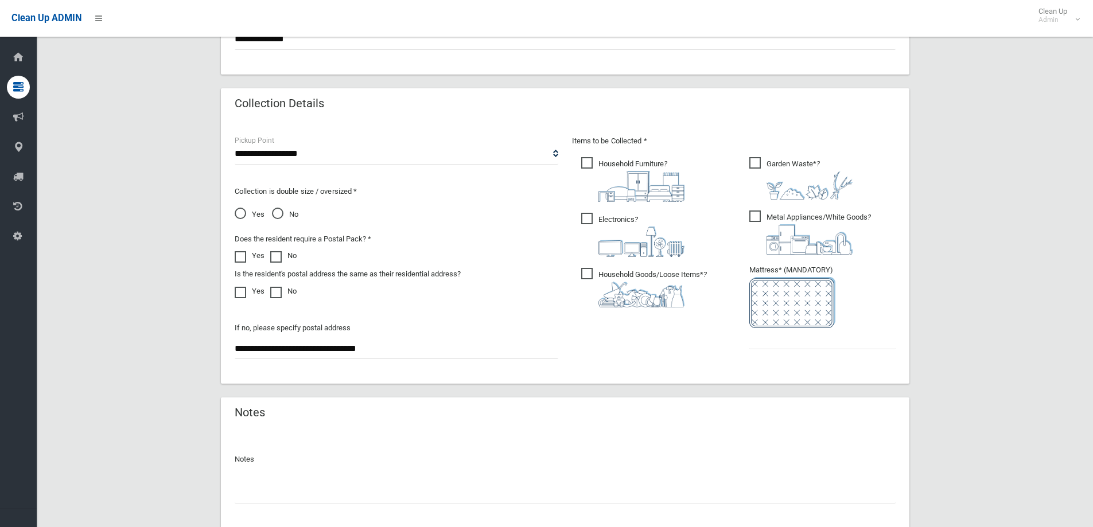
scroll to position [574, 0]
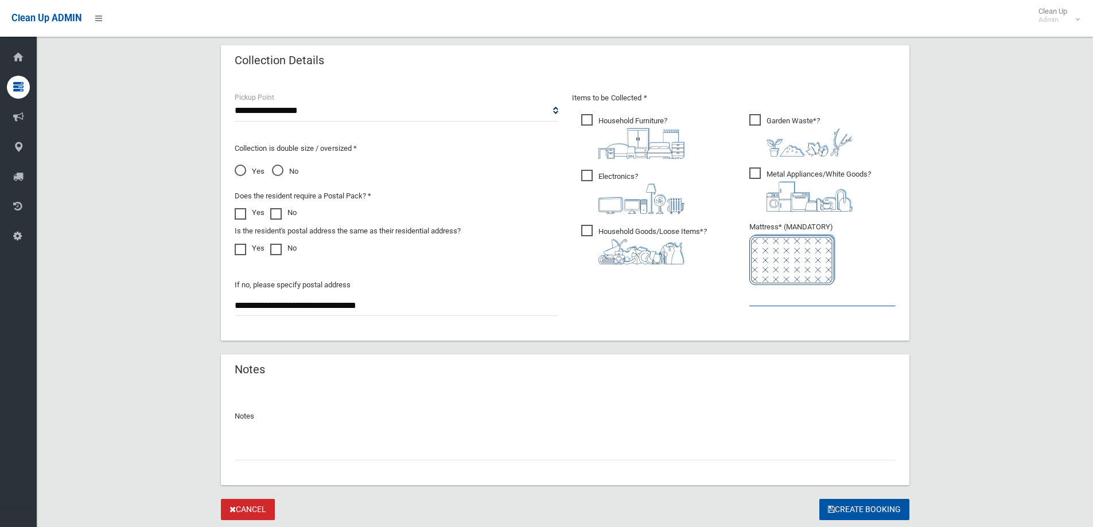
click at [777, 293] on input "text" at bounding box center [823, 295] width 146 height 21
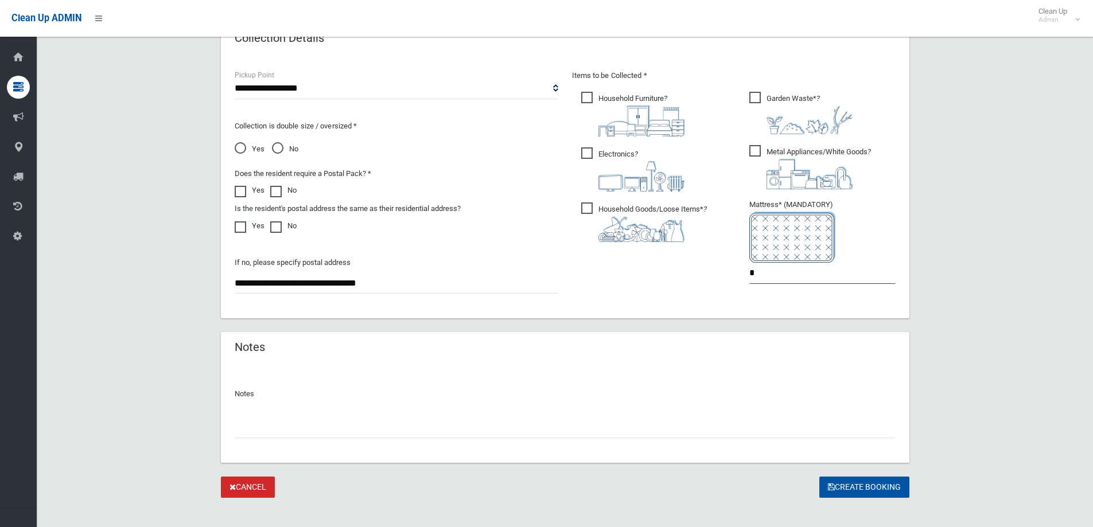
scroll to position [608, 0]
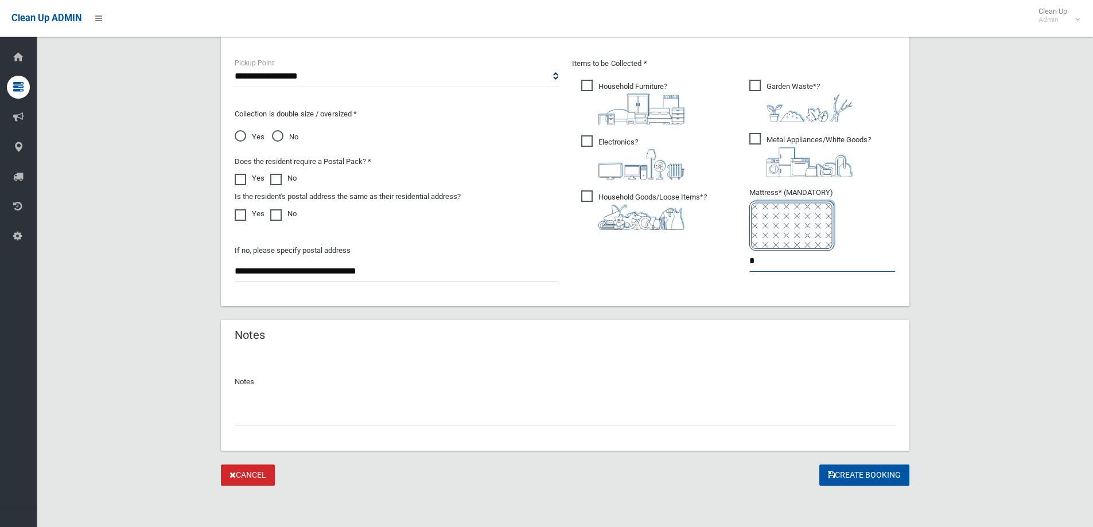
type input "*"
click at [267, 418] on input "text" at bounding box center [565, 415] width 661 height 21
type input "**********"
click at [851, 475] on button "Create Booking" at bounding box center [865, 475] width 90 height 21
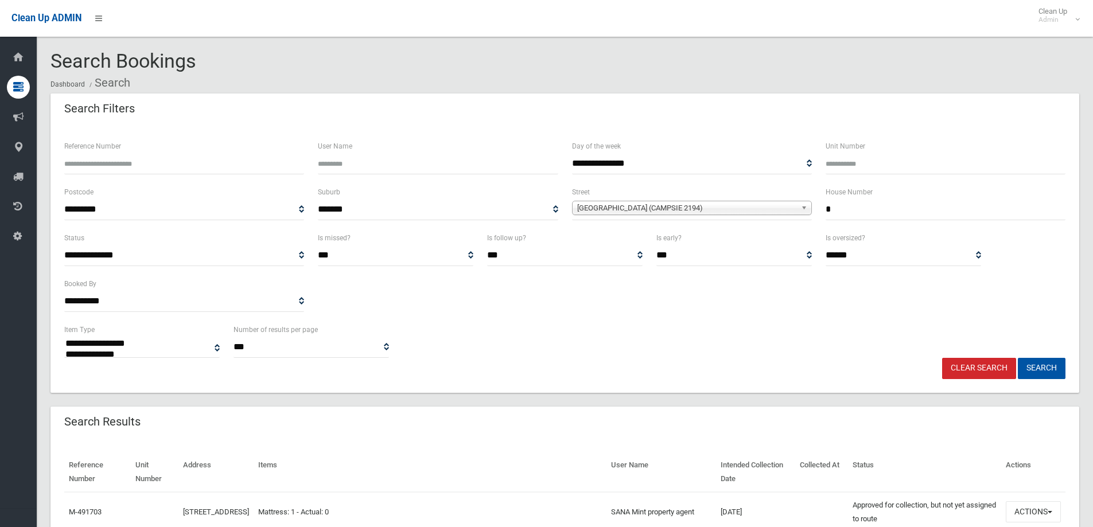
select select
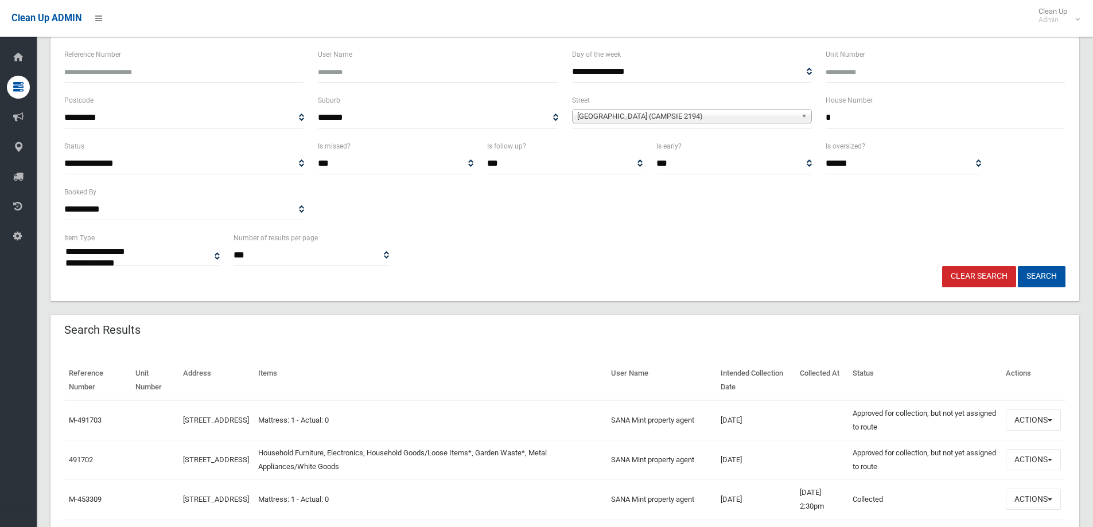
scroll to position [57, 0]
